Goal: Task Accomplishment & Management: Use online tool/utility

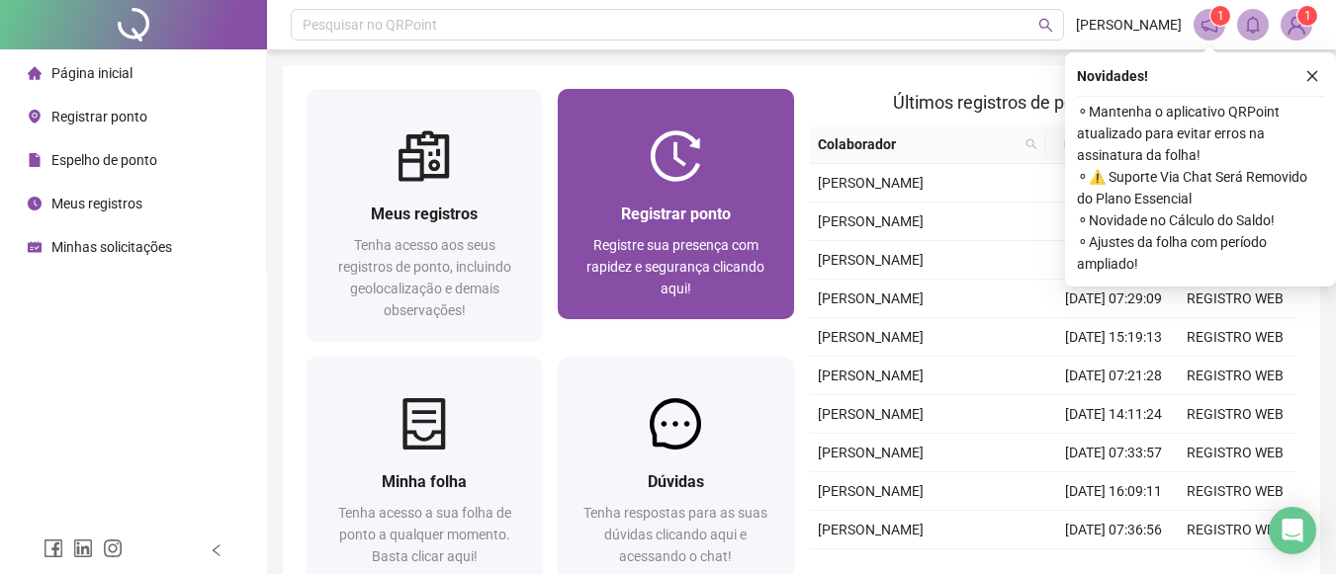
click at [646, 154] on div at bounding box center [675, 155] width 235 height 51
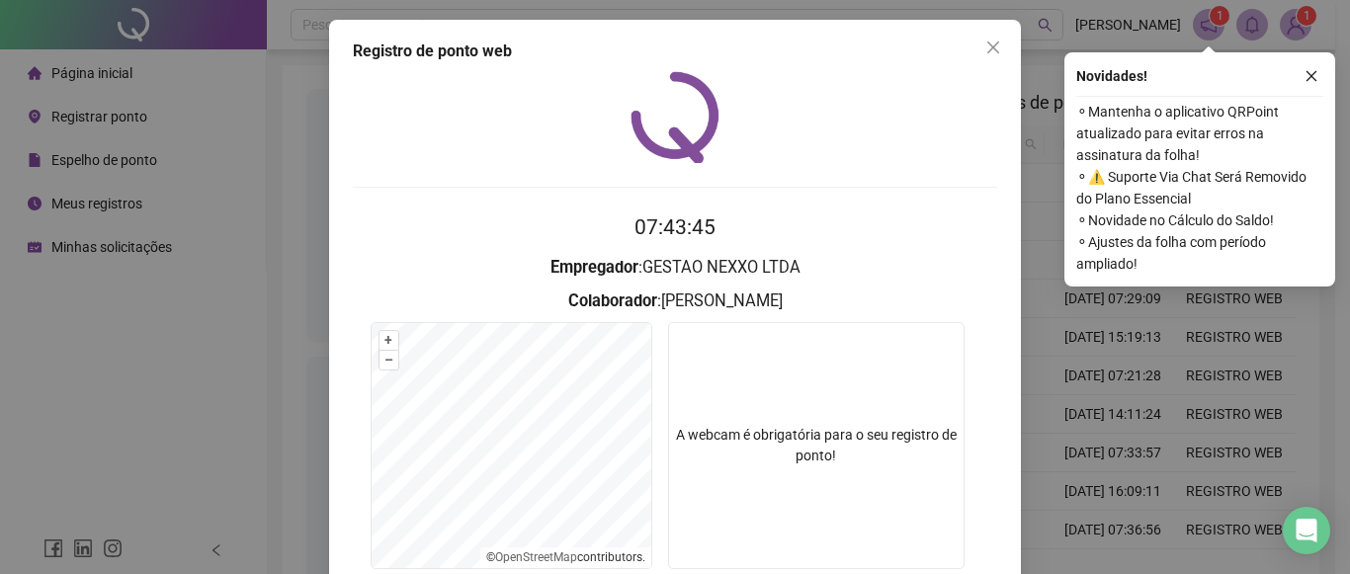
scroll to position [154, 0]
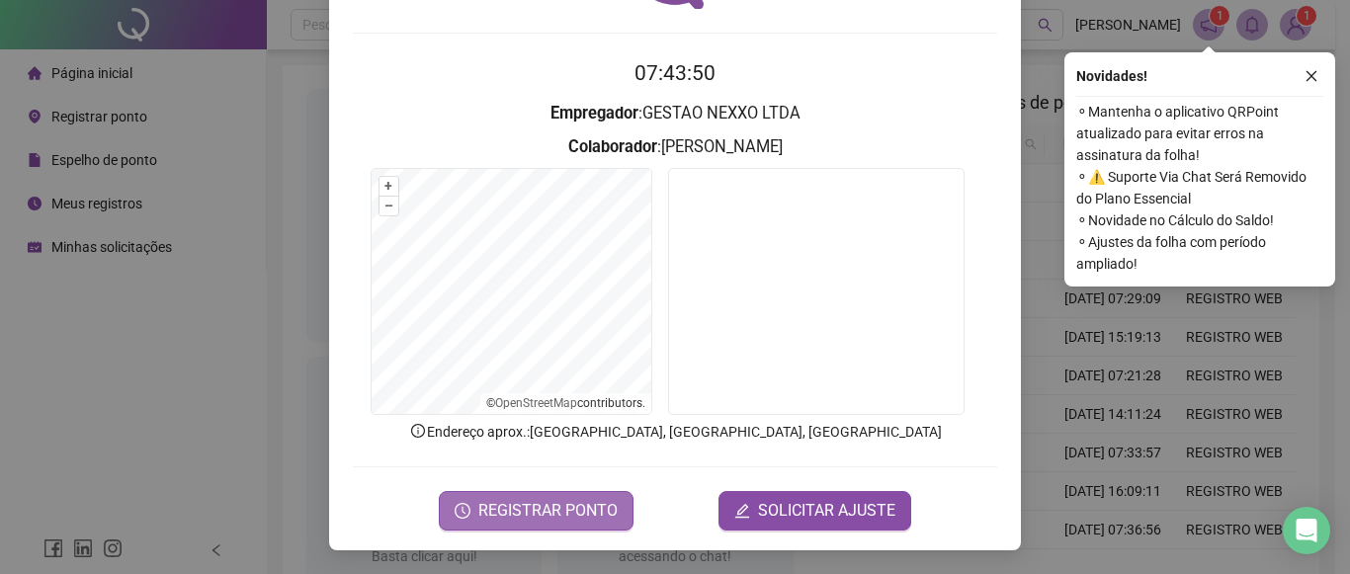
click at [597, 518] on span "REGISTRAR PONTO" at bounding box center [547, 511] width 139 height 24
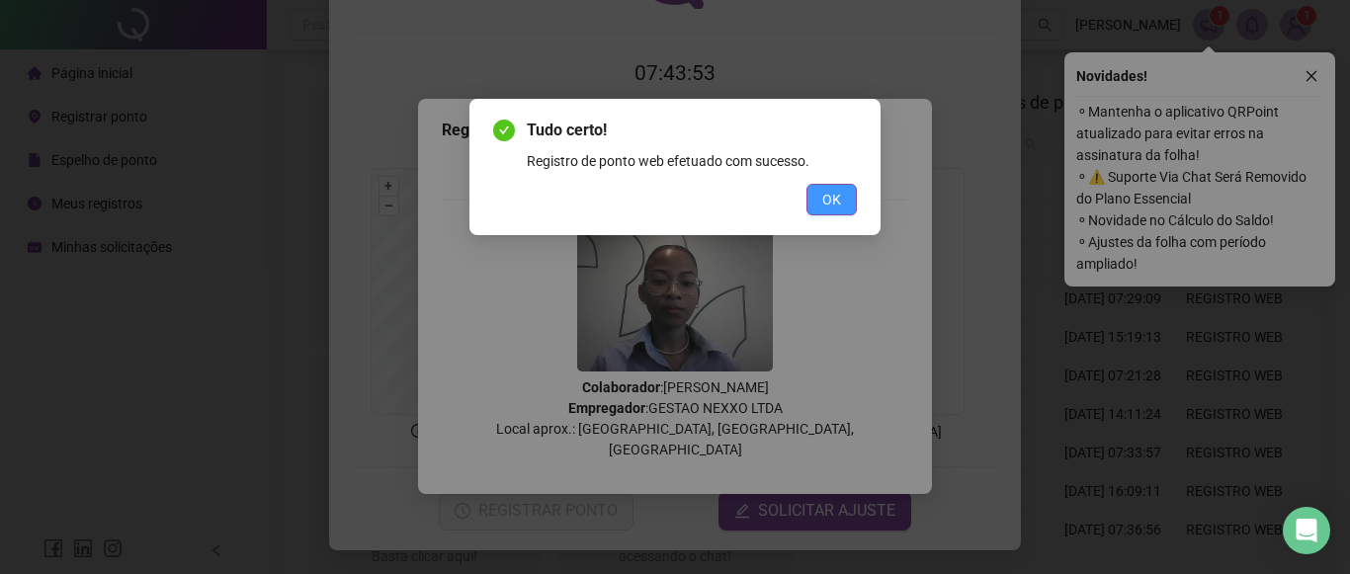
drag, startPoint x: 830, startPoint y: 204, endPoint x: 822, endPoint y: 210, distance: 10.7
click at [822, 203] on button "OK" at bounding box center [832, 200] width 50 height 32
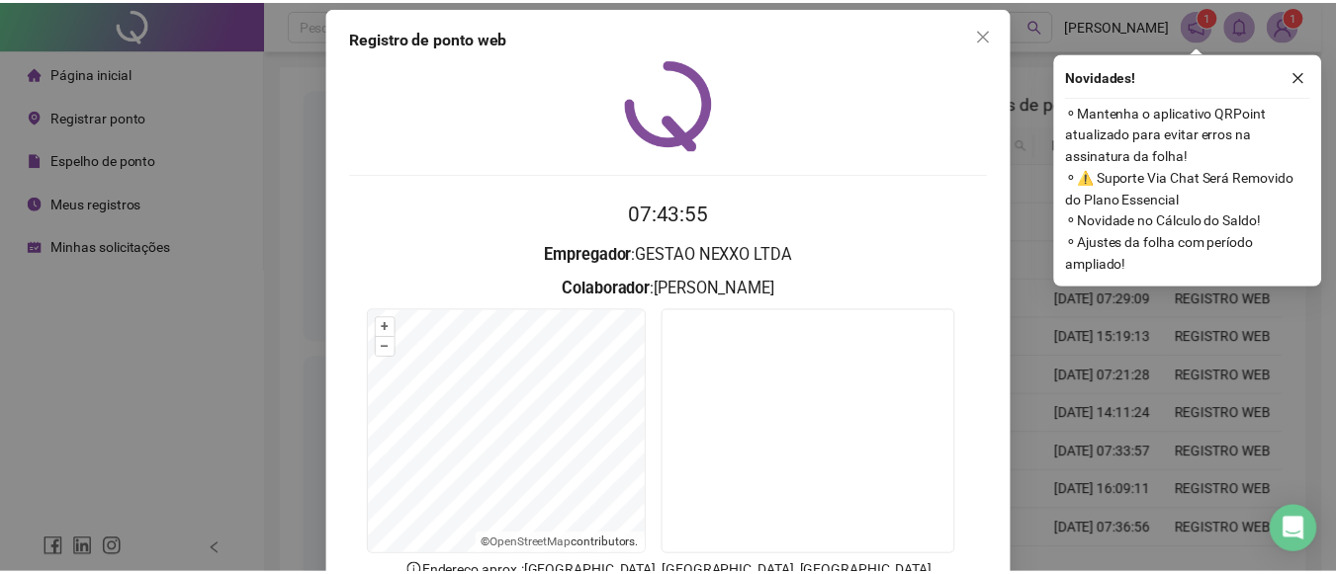
scroll to position [0, 0]
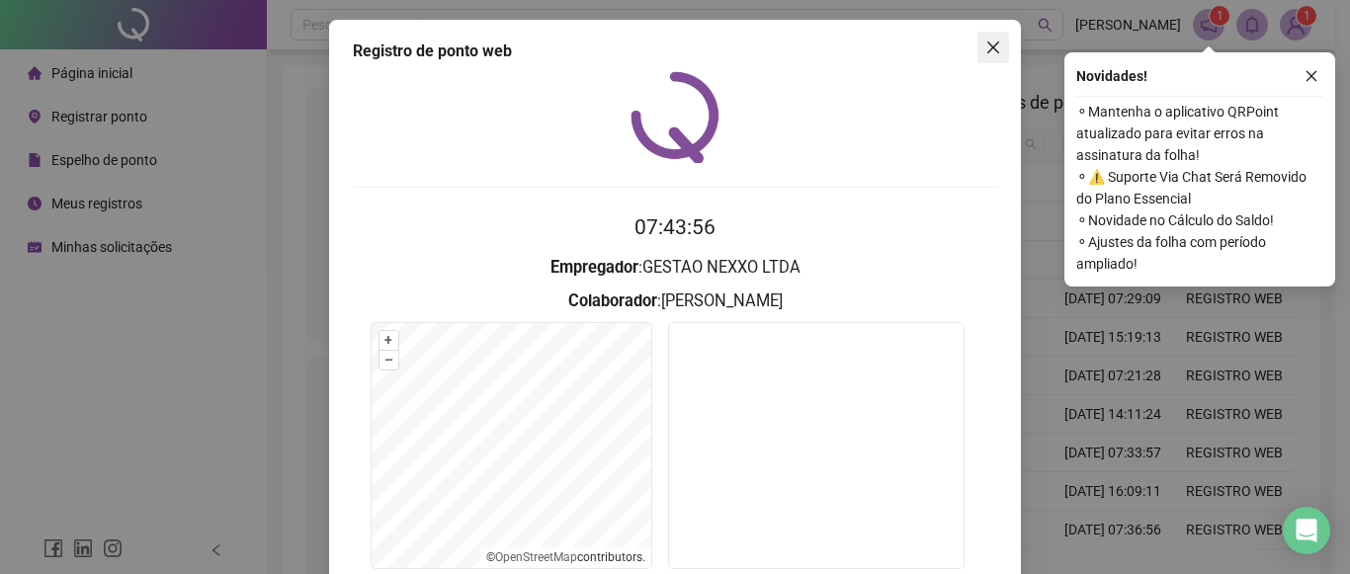
click at [986, 49] on icon "close" at bounding box center [994, 48] width 16 height 16
